Goal: Transaction & Acquisition: Download file/media

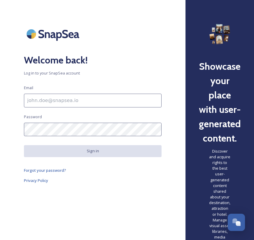
type input "[PERSON_NAME][EMAIL_ADDRESS][DOMAIN_NAME]"
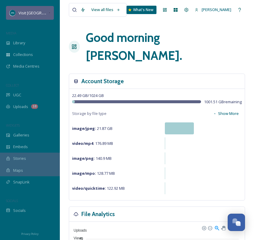
click at [37, 10] on span "Visit [GEOGRAPHIC_DATA][US_STATE]" at bounding box center [52, 13] width 67 height 6
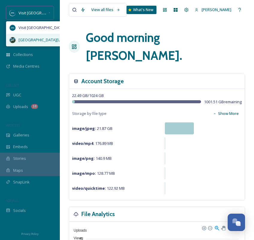
click at [30, 42] on div "[GEOGRAPHIC_DATA][US_STATE]" at bounding box center [47, 40] width 82 height 12
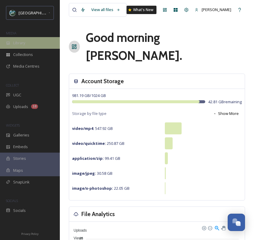
click at [22, 44] on span "Library" at bounding box center [19, 43] width 12 height 6
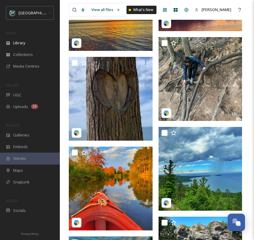
scroll to position [3889, 0]
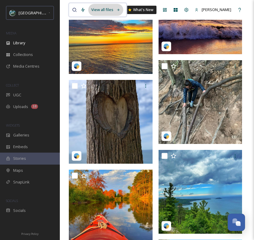
click at [108, 11] on div "View all files" at bounding box center [105, 10] width 35 height 12
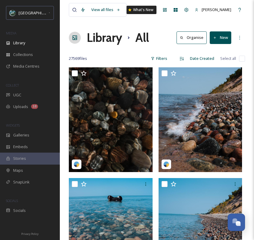
click at [70, 10] on div "View all files" at bounding box center [98, 10] width 58 height 14
click at [75, 10] on icon at bounding box center [74, 9] width 5 height 5
click at [77, 11] on div at bounding box center [74, 9] width 5 height 13
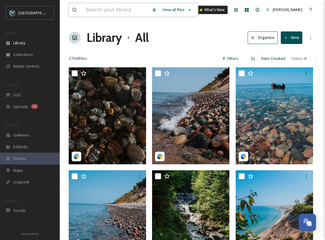
click at [103, 13] on input at bounding box center [116, 9] width 66 height 13
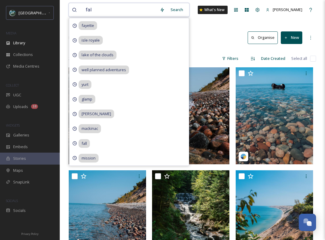
type input "fall"
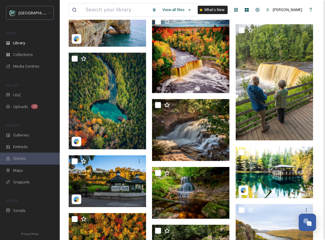
scroll to position [5069, 0]
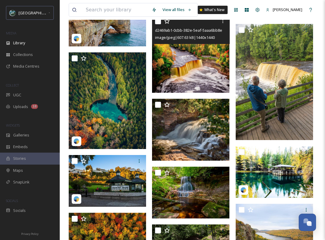
click at [159, 24] on input "checkbox" at bounding box center [158, 21] width 6 height 6
checkbox input "true"
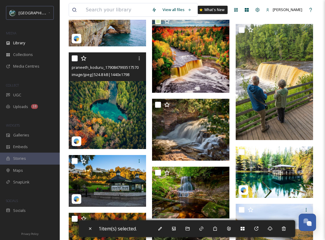
click at [76, 61] on input "checkbox" at bounding box center [75, 58] width 6 height 6
checkbox input "true"
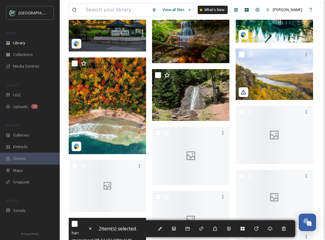
scroll to position [5222, 0]
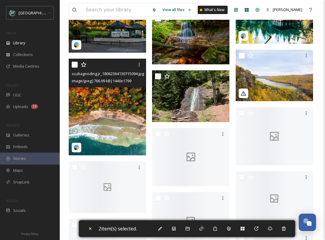
click at [74, 67] on input "checkbox" at bounding box center [75, 65] width 6 height 6
checkbox input "true"
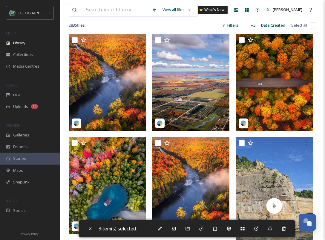
scroll to position [107, 0]
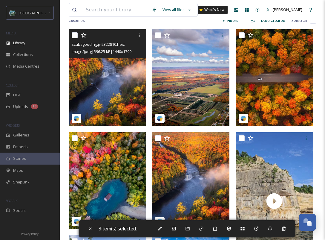
click at [74, 38] on input "checkbox" at bounding box center [75, 35] width 6 height 6
checkbox input "true"
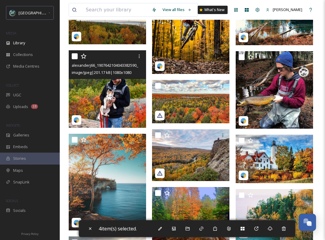
scroll to position [13482, 0]
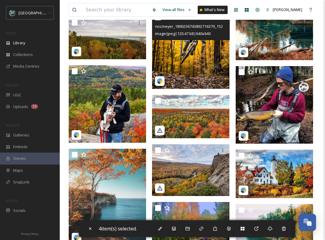
click at [158, 20] on input "checkbox" at bounding box center [158, 17] width 6 height 6
checkbox input "true"
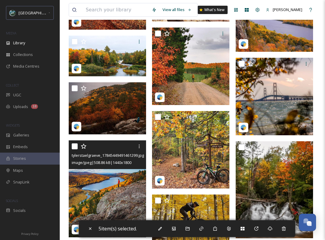
scroll to position [16198, 0]
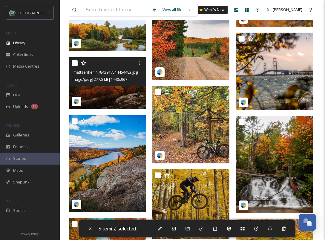
click at [74, 66] on input "checkbox" at bounding box center [75, 63] width 6 height 6
checkbox input "true"
click at [75, 126] on div at bounding box center [108, 121] width 73 height 11
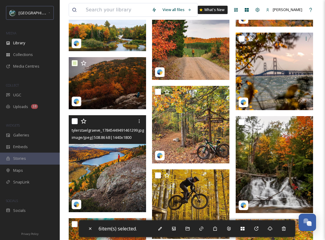
click at [74, 124] on input "checkbox" at bounding box center [75, 121] width 6 height 6
checkbox input "true"
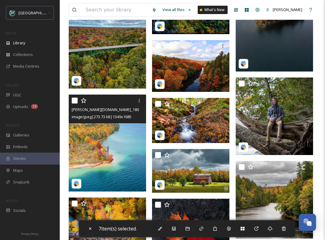
scroll to position [17763, 0]
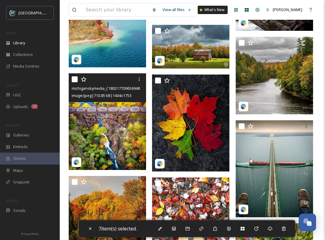
click at [75, 82] on input "checkbox" at bounding box center [75, 79] width 6 height 6
checkbox input "true"
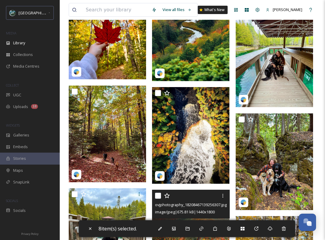
scroll to position [18372, 0]
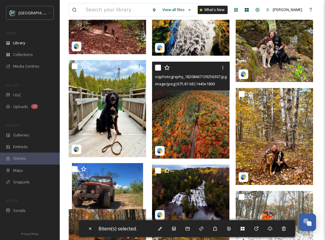
click at [157, 70] on input "checkbox" at bounding box center [158, 68] width 6 height 6
checkbox input "true"
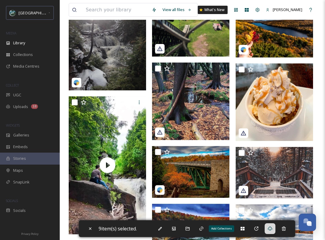
scroll to position [21656, 0]
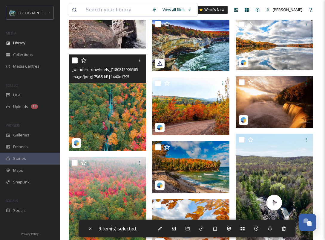
click at [74, 63] on input "checkbox" at bounding box center [75, 60] width 6 height 6
checkbox input "true"
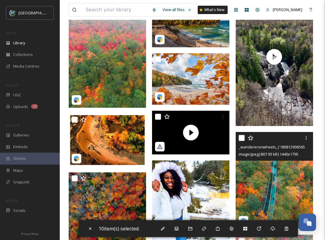
scroll to position [21803, 0]
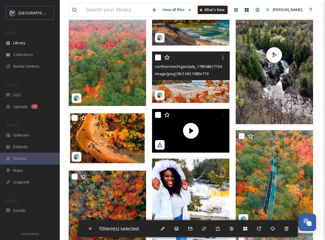
click at [156, 60] on input "checkbox" at bounding box center [158, 57] width 6 height 6
checkbox input "true"
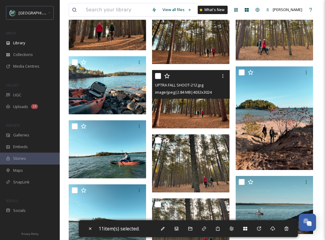
scroll to position [28967, 0]
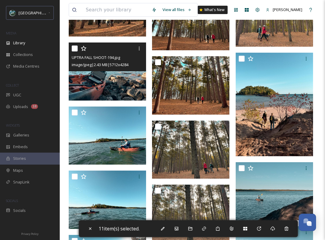
click at [74, 51] on input "checkbox" at bounding box center [75, 48] width 6 height 6
checkbox input "true"
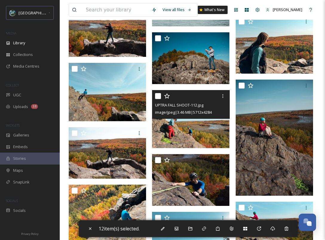
scroll to position [29934, 0]
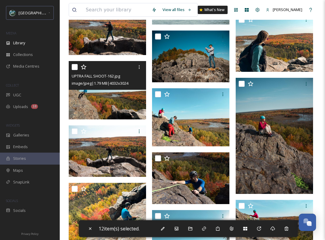
click at [76, 70] on input "checkbox" at bounding box center [75, 67] width 6 height 6
checkbox input "true"
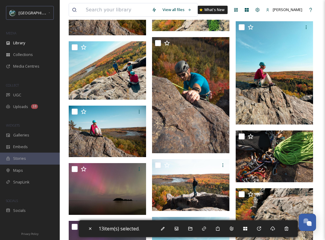
scroll to position [31860, 0]
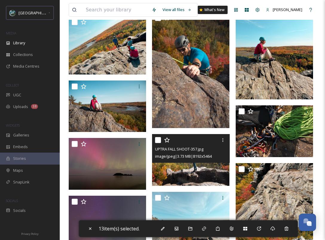
click at [156, 143] on input "checkbox" at bounding box center [158, 140] width 6 height 6
checkbox input "true"
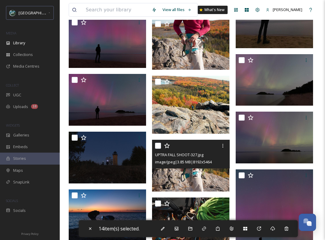
scroll to position [32350, 0]
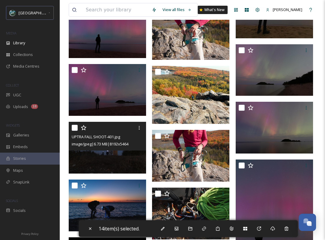
click at [75, 131] on input "checkbox" at bounding box center [75, 128] width 6 height 6
checkbox input "true"
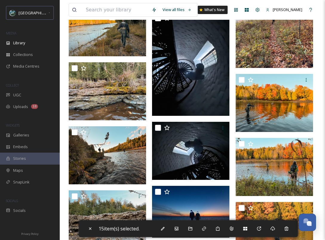
scroll to position [33627, 0]
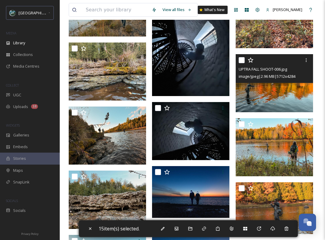
click at [241, 63] on input "checkbox" at bounding box center [242, 60] width 6 height 6
checkbox input "true"
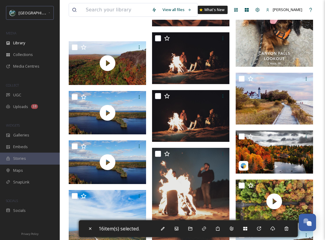
scroll to position [38084, 0]
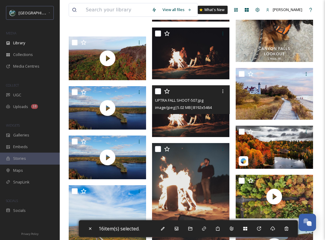
click at [160, 94] on input "checkbox" at bounding box center [158, 91] width 6 height 6
checkbox input "true"
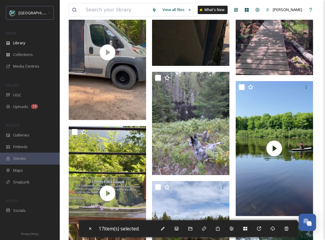
scroll to position [39306, 0]
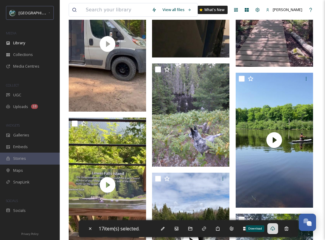
click at [258, 228] on icon at bounding box center [272, 228] width 5 height 5
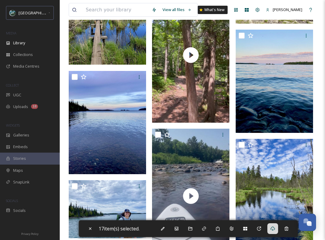
scroll to position [40007, 0]
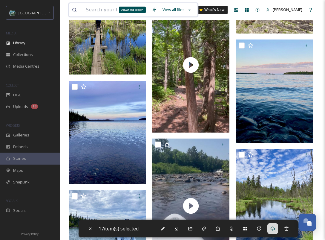
click at [140, 8] on input at bounding box center [116, 9] width 66 height 13
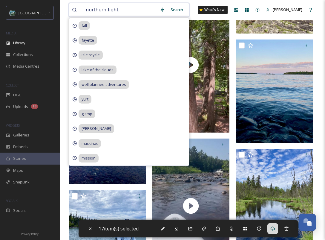
type input "northern lights"
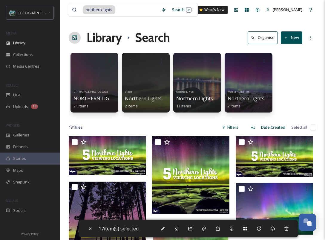
click at [258, 84] on div "UPTRA FALL PHOTOS 2024 NORTHERN LIGHTS 21 items Video Northern Lights 2 items G…" at bounding box center [192, 84] width 247 height 69
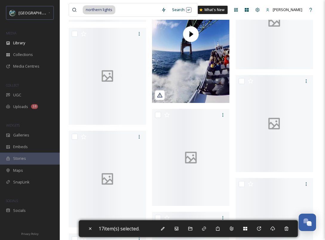
scroll to position [756, 0]
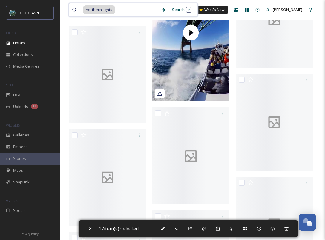
click at [114, 7] on span "northern lights" at bounding box center [99, 9] width 33 height 9
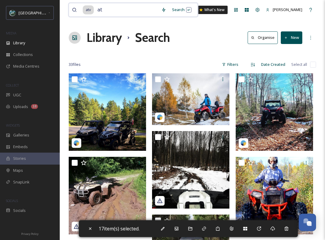
type input "a"
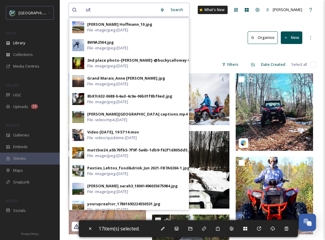
type input "utv"
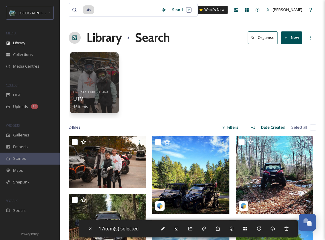
click at [108, 82] on div at bounding box center [94, 82] width 49 height 61
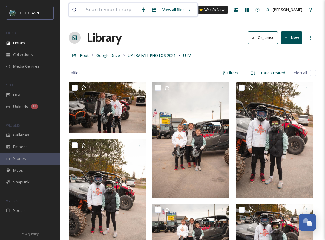
click at [138, 12] on input at bounding box center [110, 9] width 55 height 13
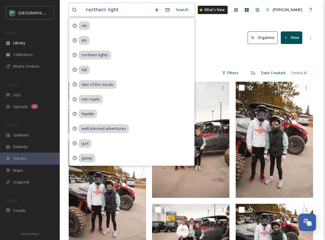
type input "northern lights"
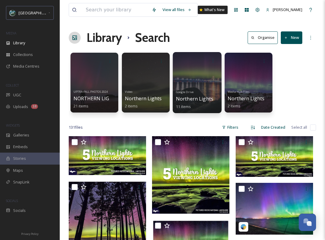
click at [197, 74] on div at bounding box center [197, 82] width 49 height 61
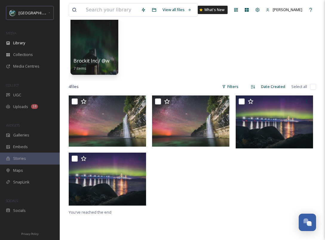
scroll to position [51, 0]
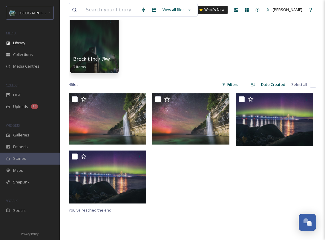
click at [99, 42] on div at bounding box center [94, 42] width 49 height 61
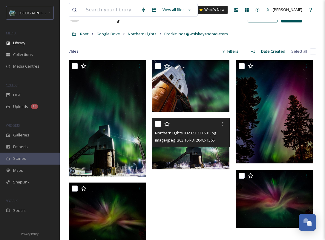
scroll to position [17, 0]
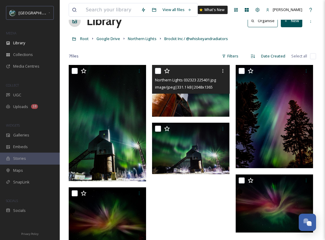
click at [203, 79] on span "Northern Lights 032323 225401.jpg" at bounding box center [185, 79] width 61 height 5
click at [199, 110] on img at bounding box center [190, 91] width 77 height 52
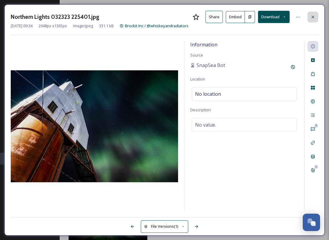
click at [258, 16] on div at bounding box center [313, 17] width 11 height 11
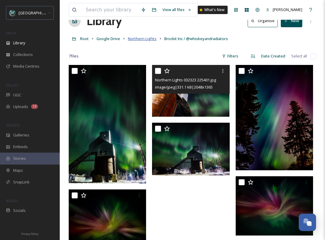
click at [139, 38] on span "Northern Lights" at bounding box center [142, 38] width 29 height 5
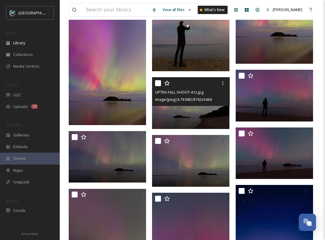
scroll to position [1852, 0]
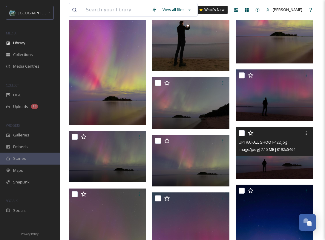
click at [258, 164] on img at bounding box center [274, 153] width 77 height 52
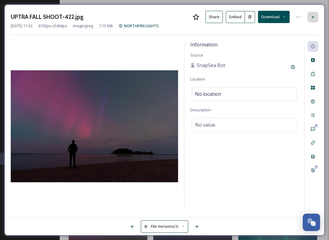
click at [258, 16] on icon at bounding box center [313, 17] width 5 height 5
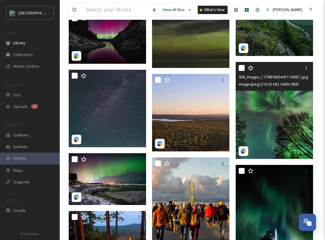
scroll to position [2517, 0]
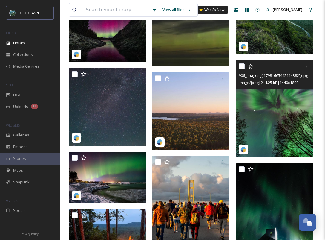
click at [258, 125] on img at bounding box center [274, 108] width 77 height 97
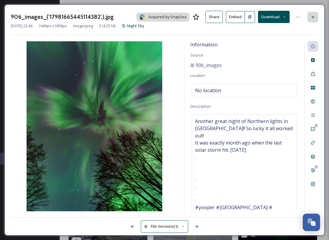
click at [258, 17] on icon at bounding box center [313, 17] width 5 height 5
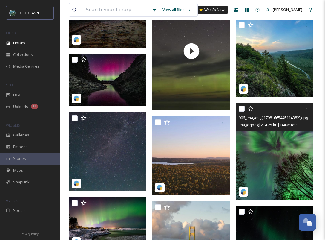
click at [241, 110] on input "checkbox" at bounding box center [242, 108] width 6 height 6
checkbox input "true"
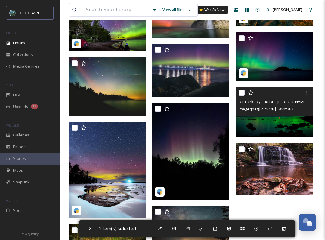
scroll to position [3305, 0]
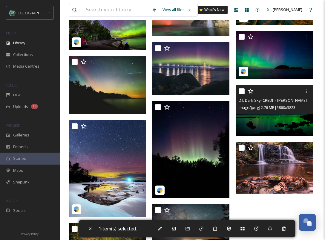
click at [240, 92] on input "checkbox" at bounding box center [242, 91] width 6 height 6
checkbox input "true"
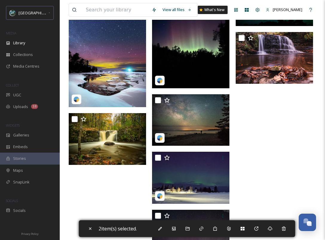
scroll to position [3401, 0]
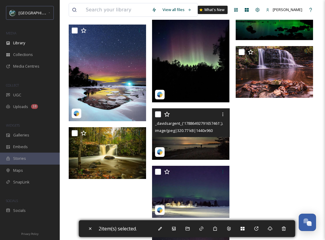
click at [158, 117] on input "checkbox" at bounding box center [158, 114] width 6 height 6
checkbox input "true"
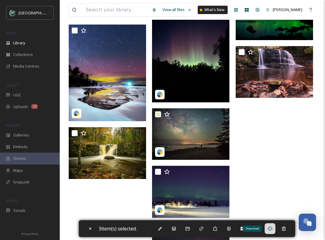
click at [258, 228] on div "Download" at bounding box center [270, 228] width 11 height 11
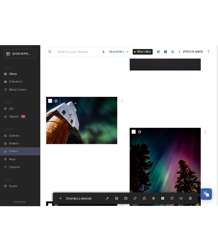
scroll to position [4731, 0]
